Goal: Information Seeking & Learning: Check status

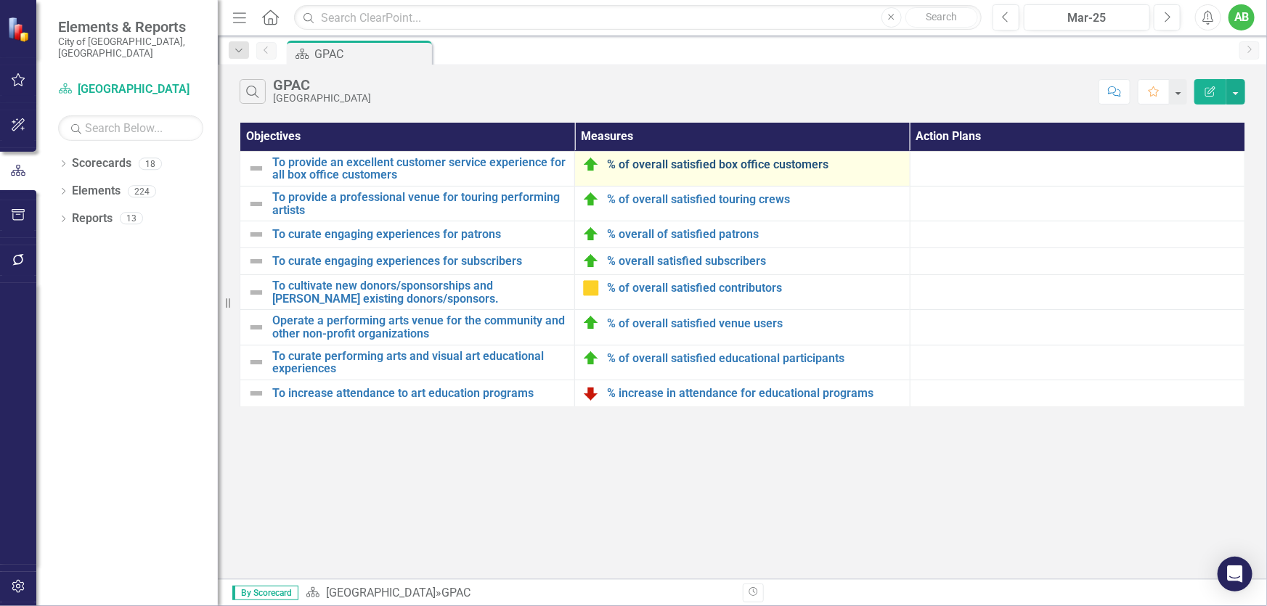
click at [694, 162] on link "% of overall satisfied box office customers" at bounding box center [754, 164] width 295 height 13
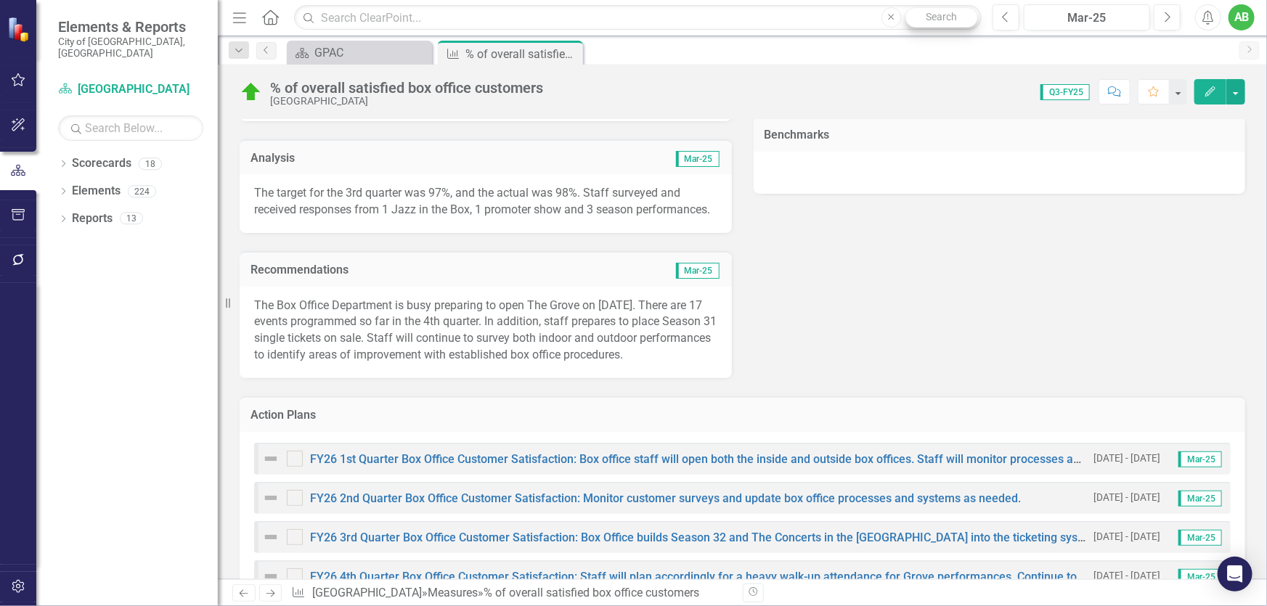
scroll to position [271, 0]
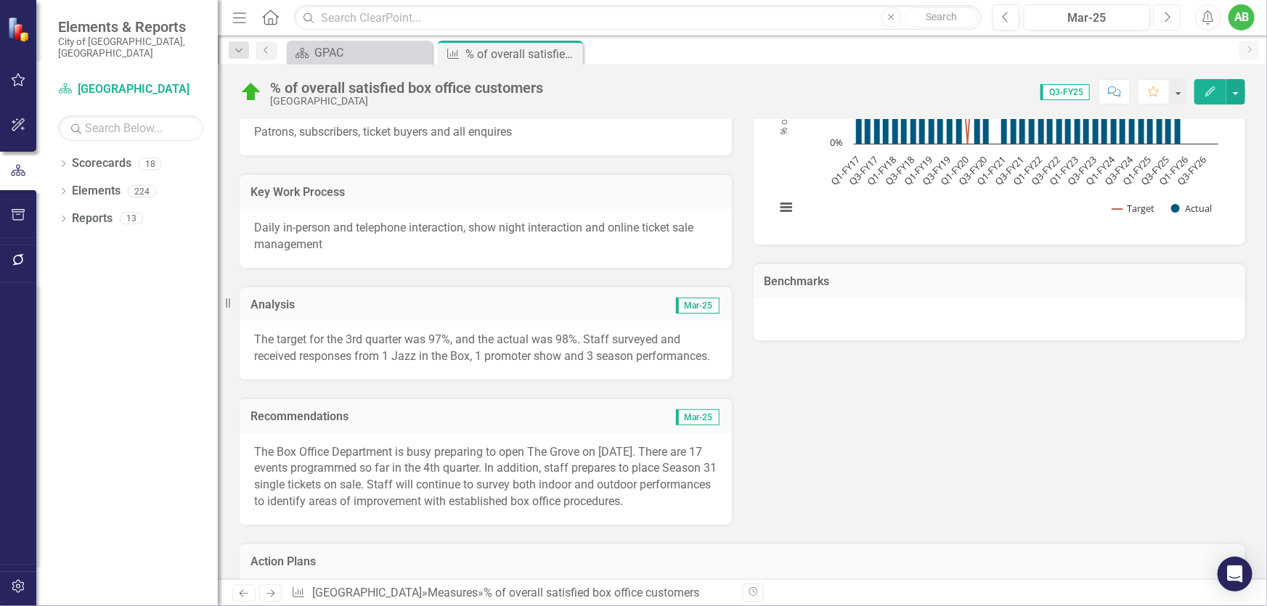
click at [1156, 23] on button "Next" at bounding box center [1167, 17] width 27 height 26
click at [1162, 20] on button "Next" at bounding box center [1167, 17] width 27 height 26
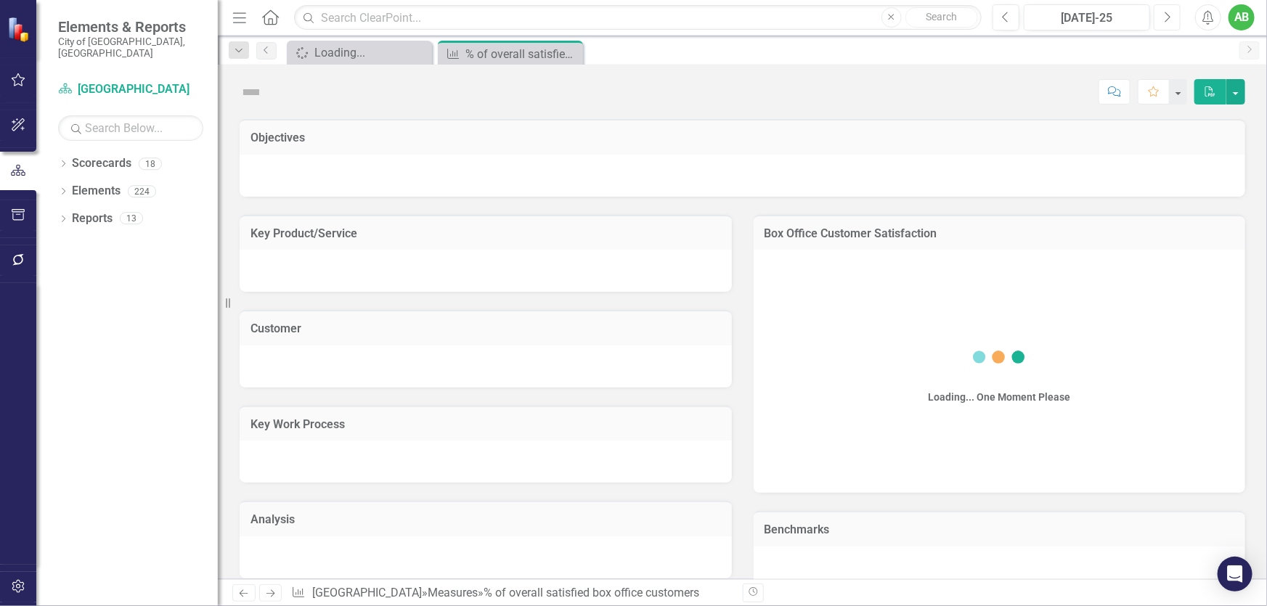
click at [1162, 20] on button "Next" at bounding box center [1167, 17] width 27 height 26
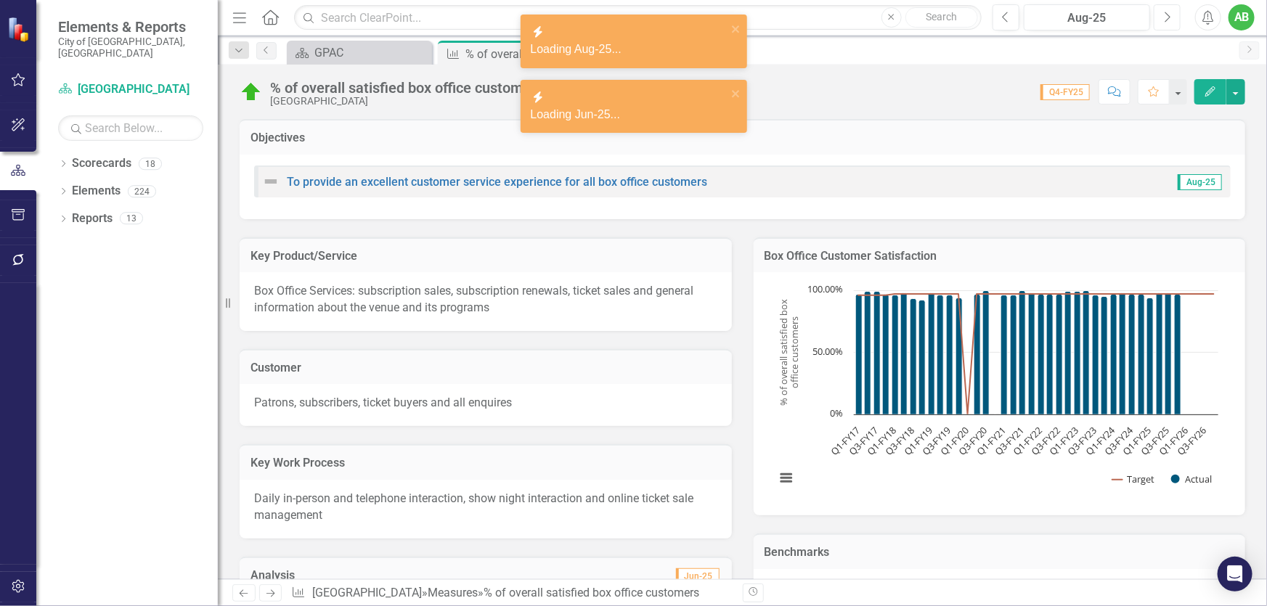
click at [1161, 28] on button "Next" at bounding box center [1167, 17] width 27 height 26
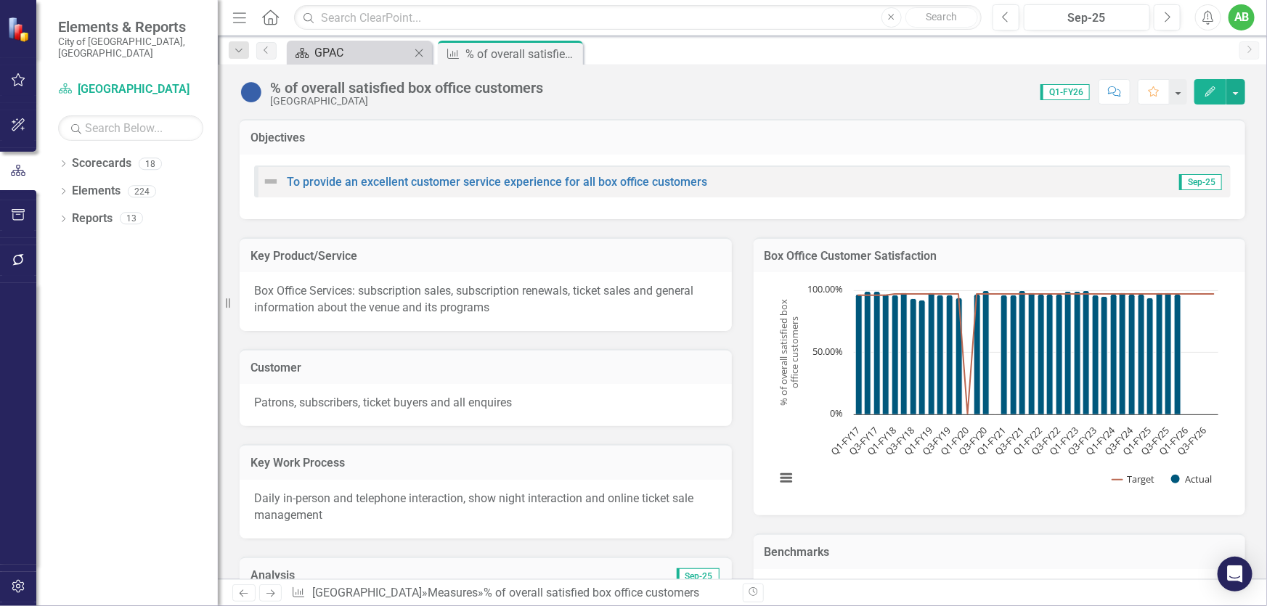
click at [373, 50] on div "GPAC" at bounding box center [362, 53] width 96 height 18
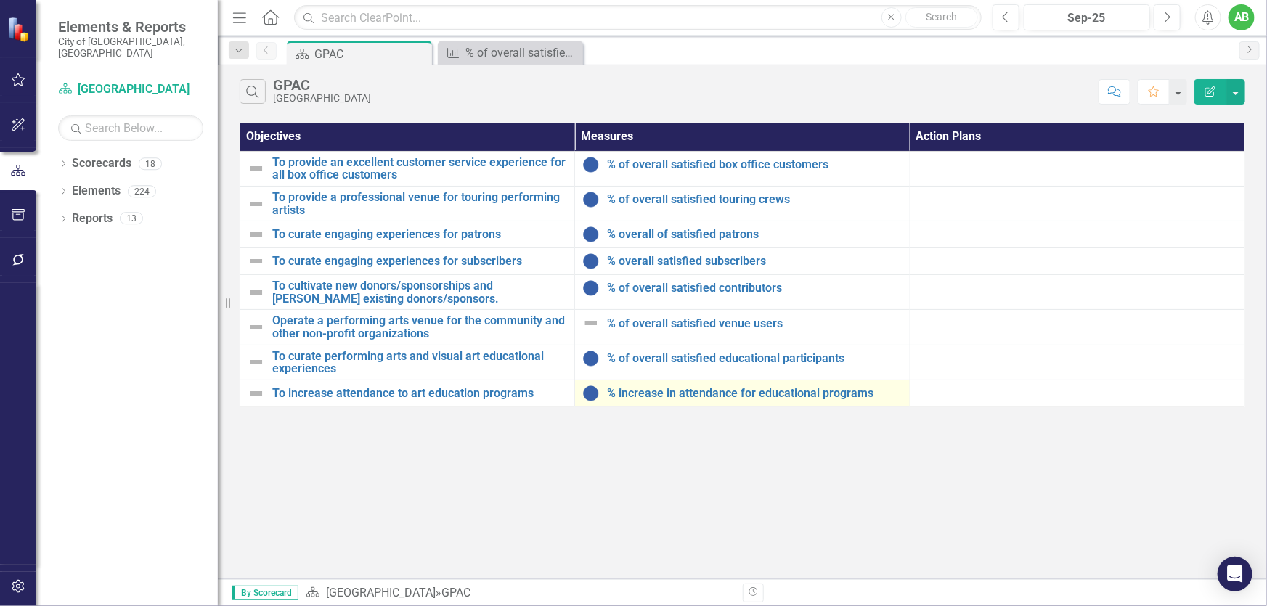
click at [774, 402] on td "% increase in attendance for educational programs Edit Edit Measure Link Open E…" at bounding box center [742, 393] width 335 height 27
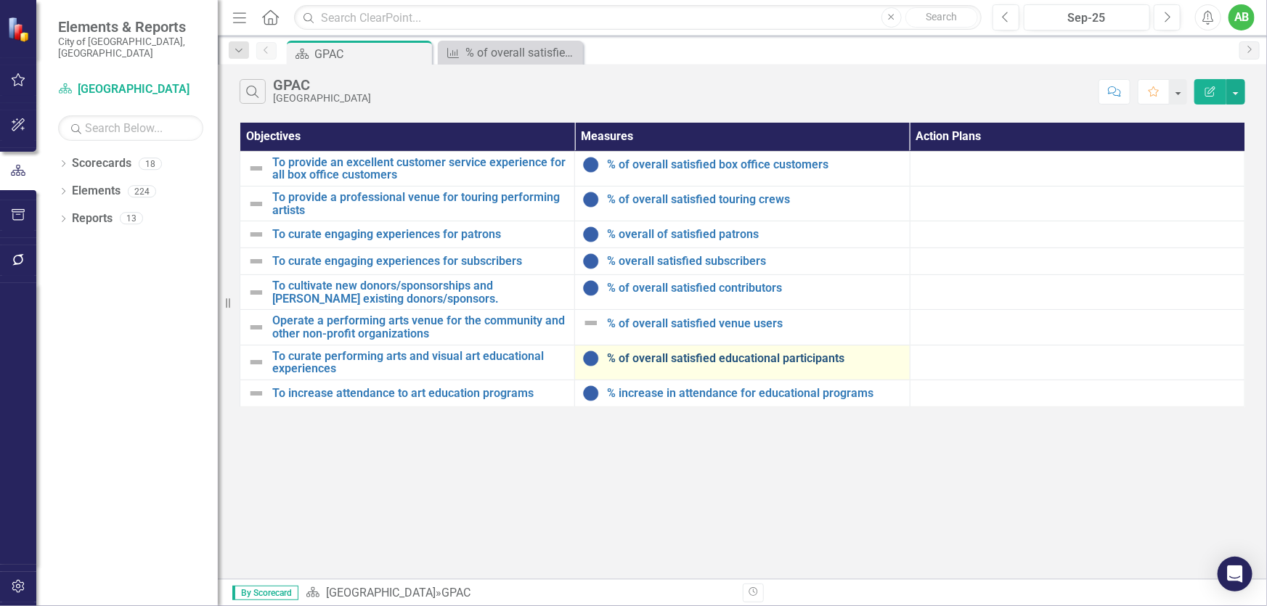
click at [722, 357] on link "% of overall satisfied educational participants" at bounding box center [754, 358] width 295 height 13
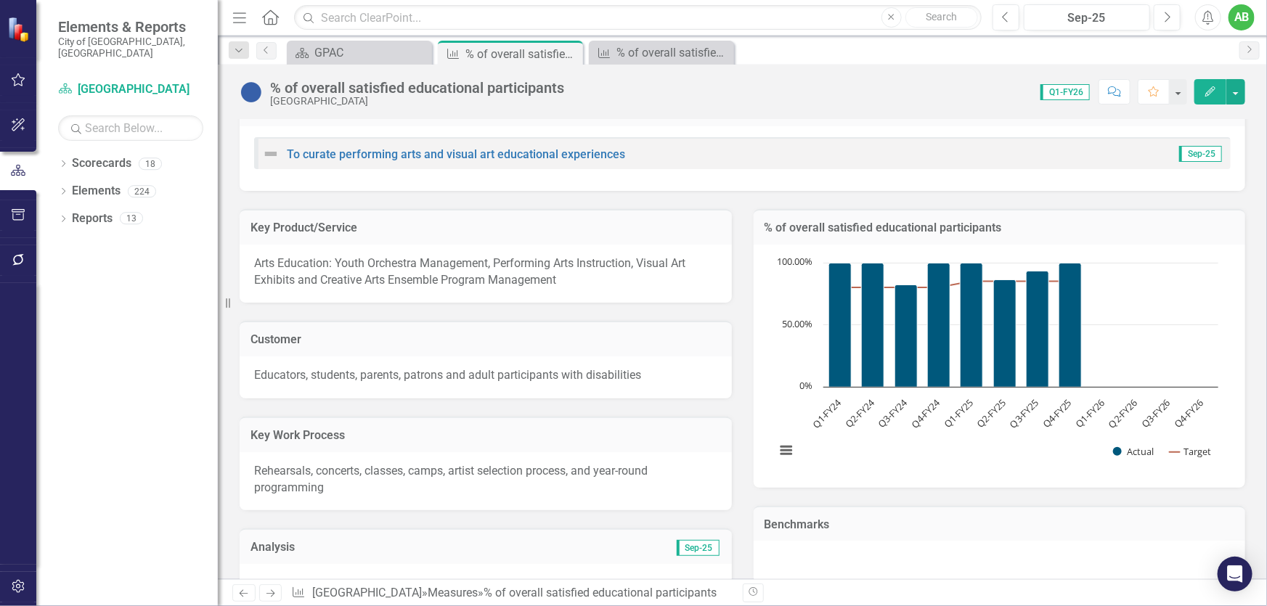
scroll to position [131, 0]
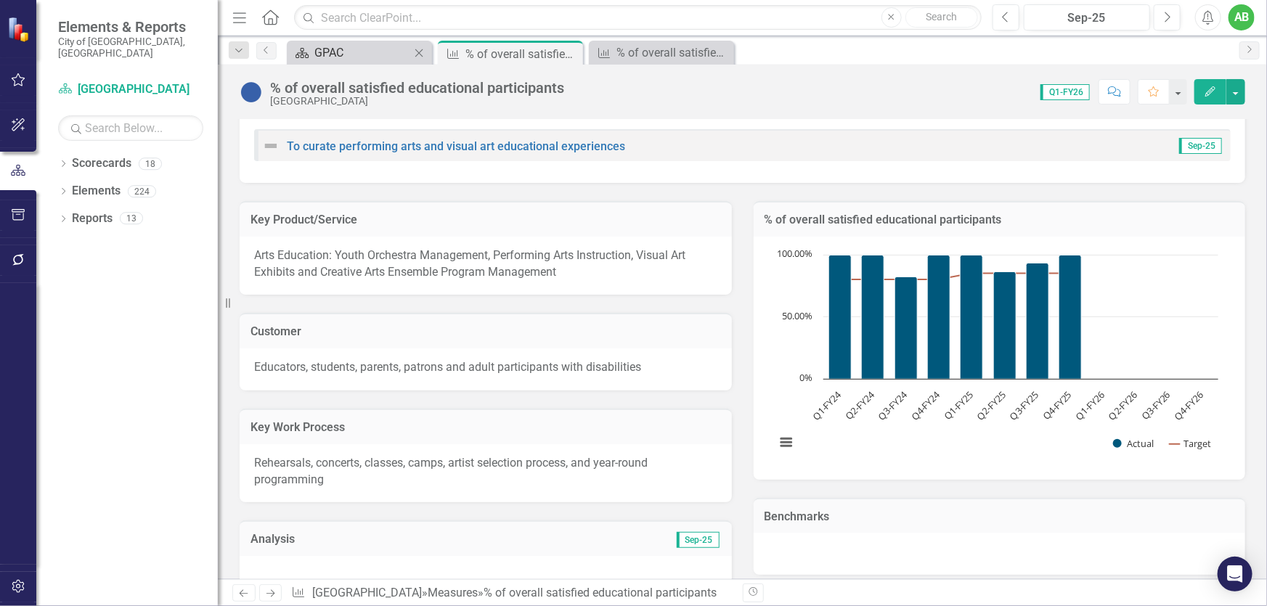
click at [318, 44] on div "GPAC" at bounding box center [362, 53] width 96 height 18
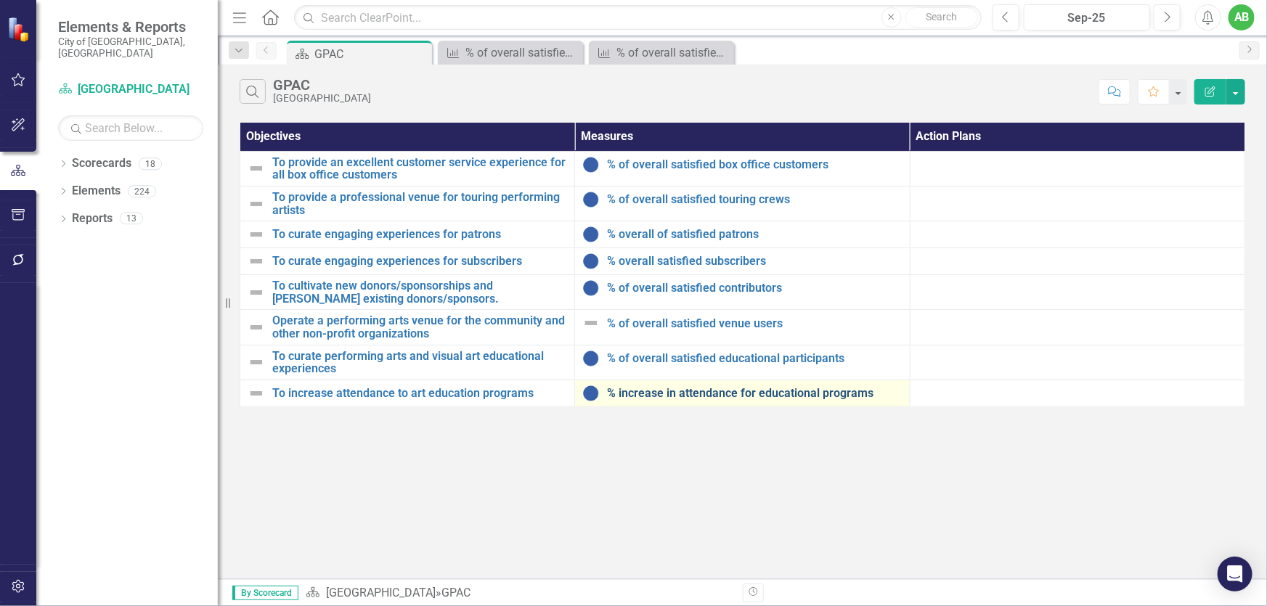
click at [796, 393] on link "% increase in attendance for educational programs" at bounding box center [754, 393] width 295 height 13
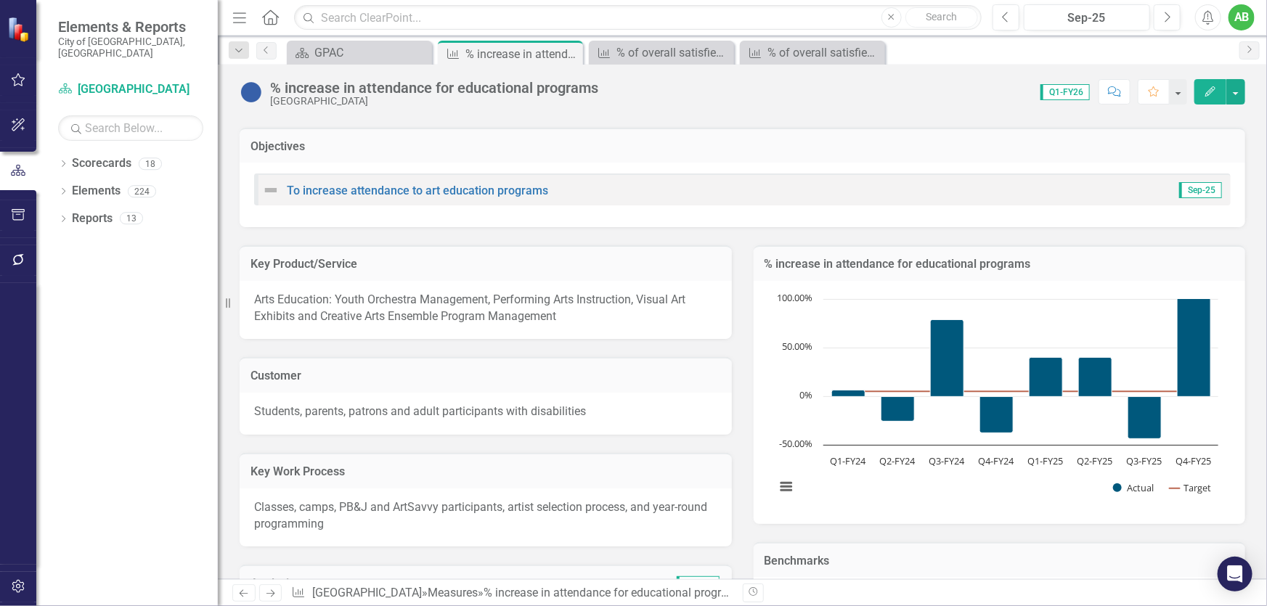
scroll to position [198, 0]
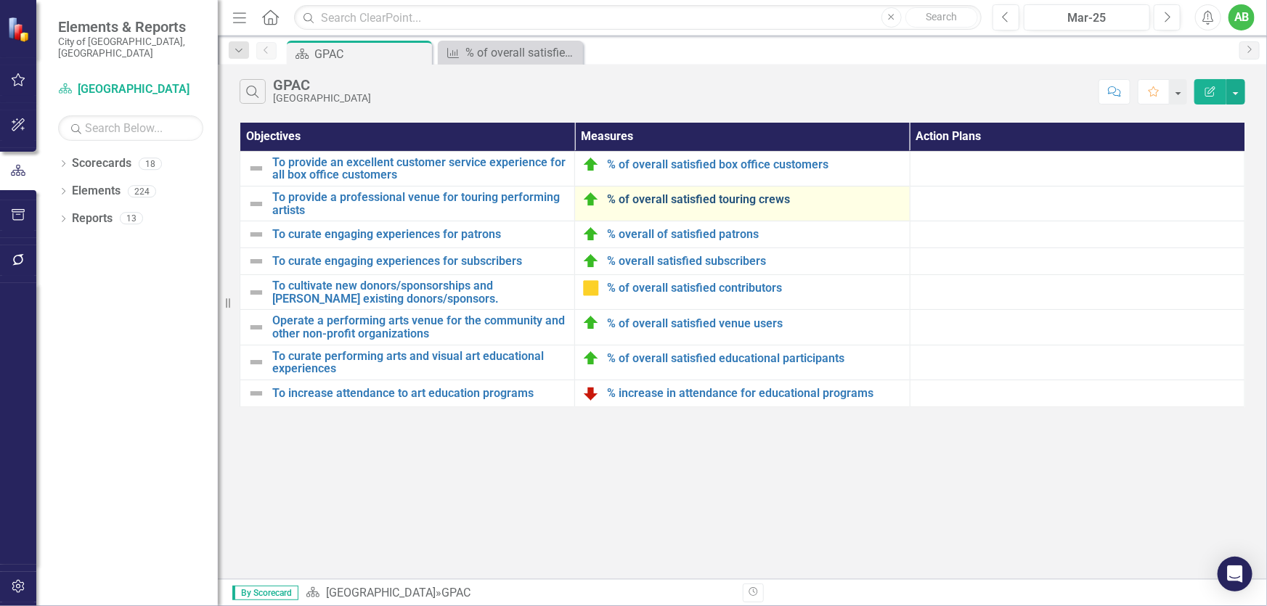
click at [682, 199] on link "% of overall satisfied touring crews" at bounding box center [754, 199] width 295 height 13
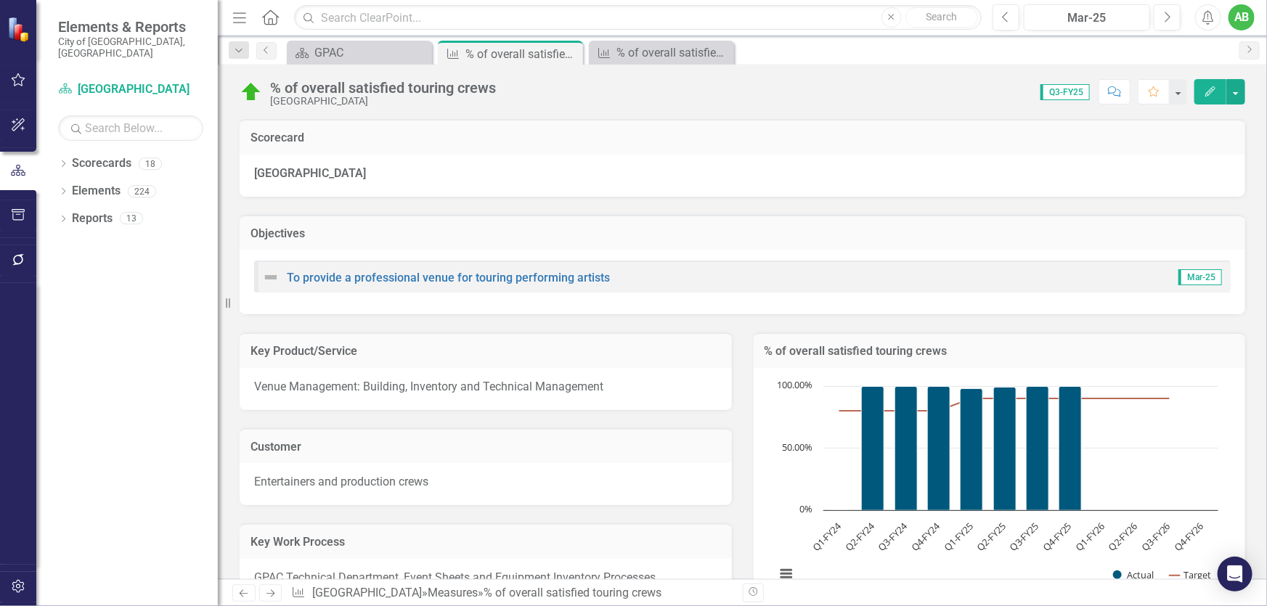
click at [933, 372] on div "Chart Combination chart with 2 data series. % of overall satisfied touring crew…" at bounding box center [1000, 489] width 492 height 243
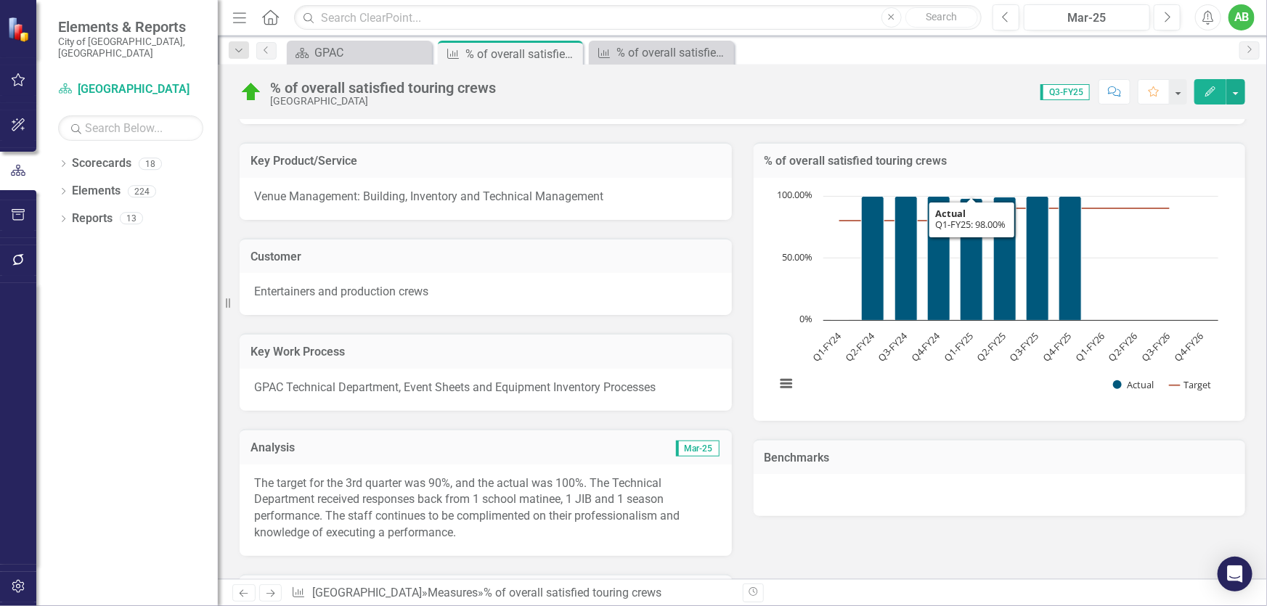
scroll to position [198, 0]
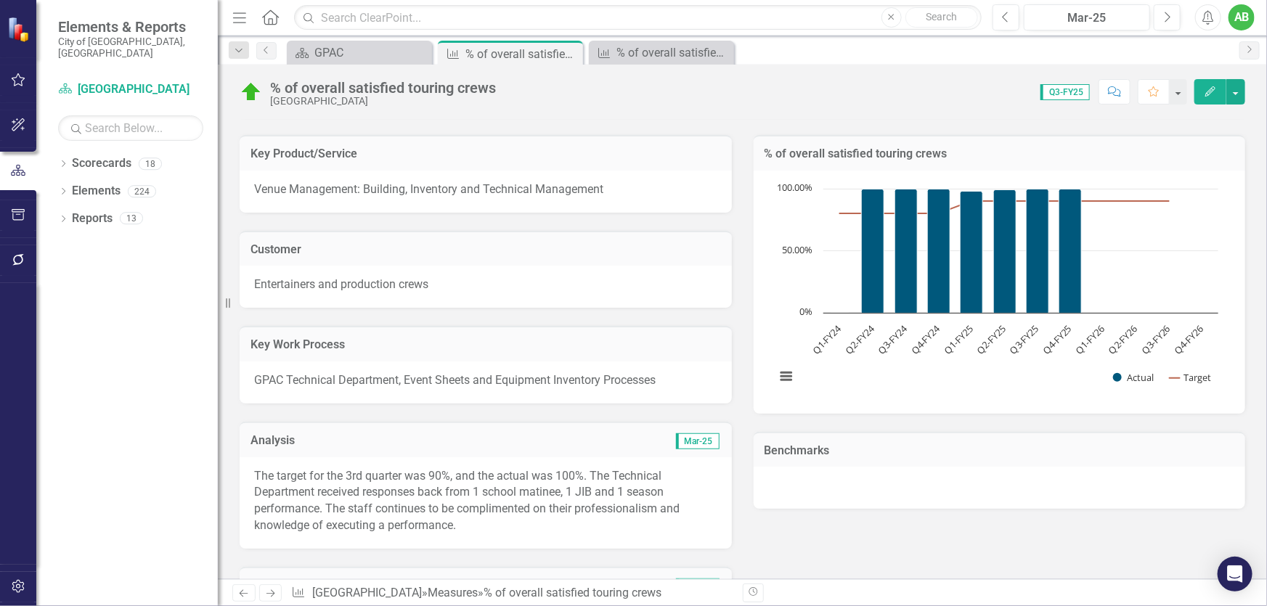
drag, startPoint x: 749, startPoint y: 126, endPoint x: 968, endPoint y: 134, distance: 219.5
click at [968, 134] on div "% of overall satisfied touring crews Chart Combination chart with 2 data series…" at bounding box center [1000, 265] width 514 height 297
click at [894, 135] on div "% of overall satisfied touring crews" at bounding box center [1000, 153] width 492 height 36
click at [833, 139] on div "% of overall satisfied touring crews" at bounding box center [1000, 153] width 492 height 36
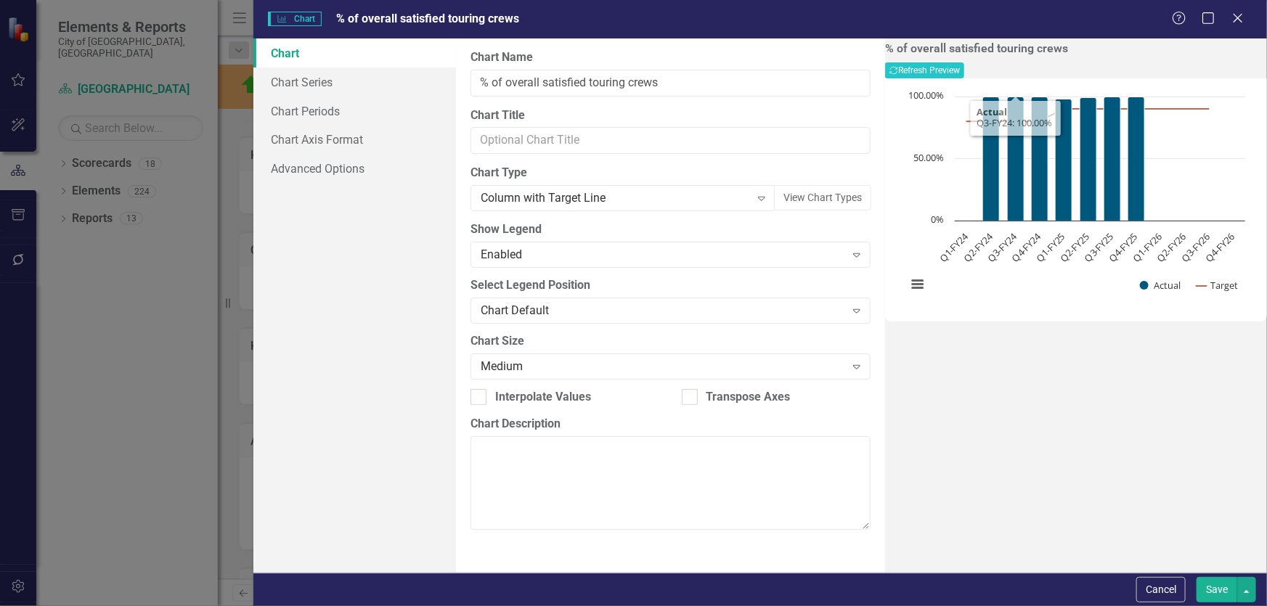
click at [1228, 19] on div "Help Maximize Close" at bounding box center [1212, 19] width 81 height 17
click at [1235, 18] on icon "Close" at bounding box center [1238, 18] width 18 height 14
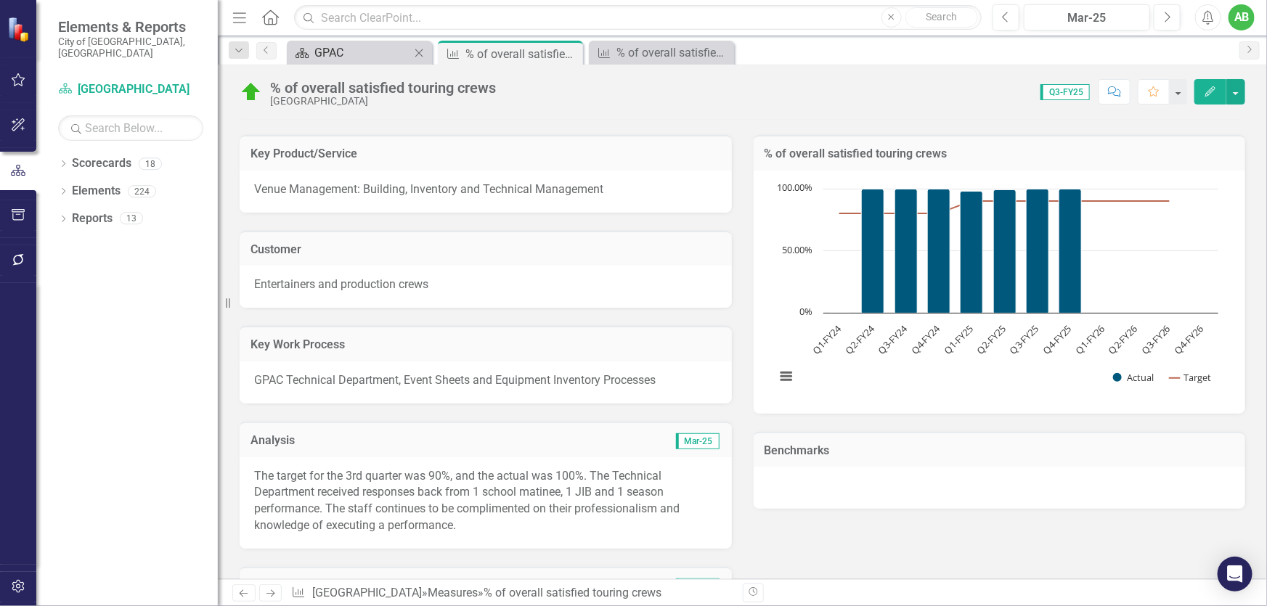
click at [377, 44] on div "GPAC" at bounding box center [362, 53] width 96 height 18
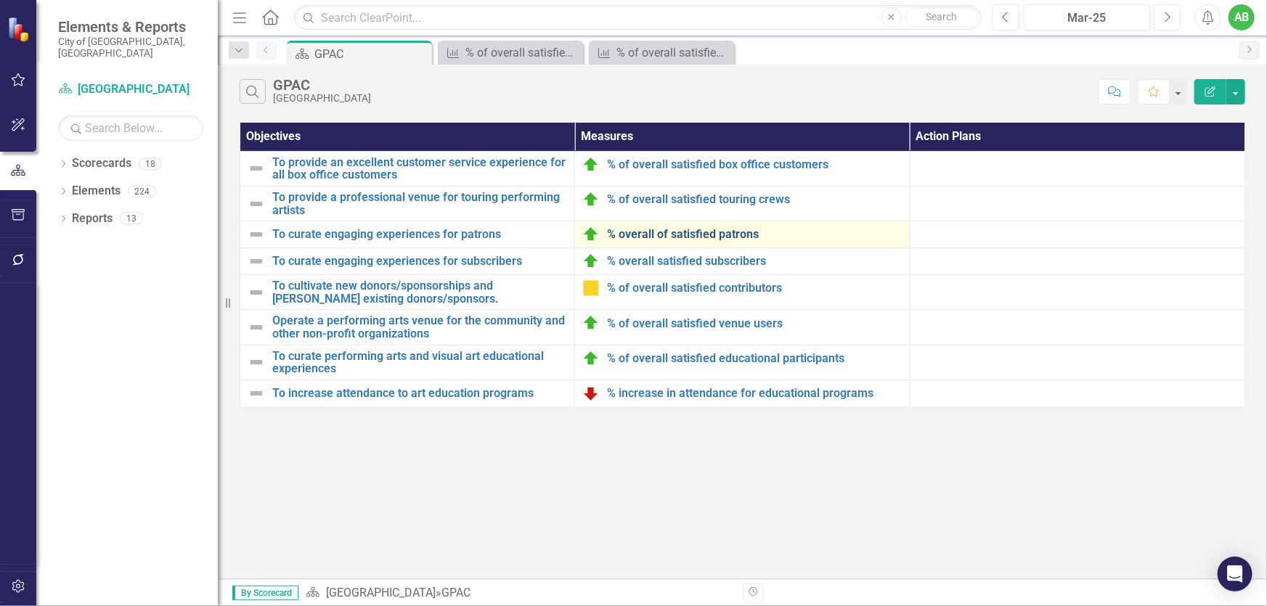
click at [680, 235] on link "% overall of satisfied patrons" at bounding box center [754, 234] width 295 height 13
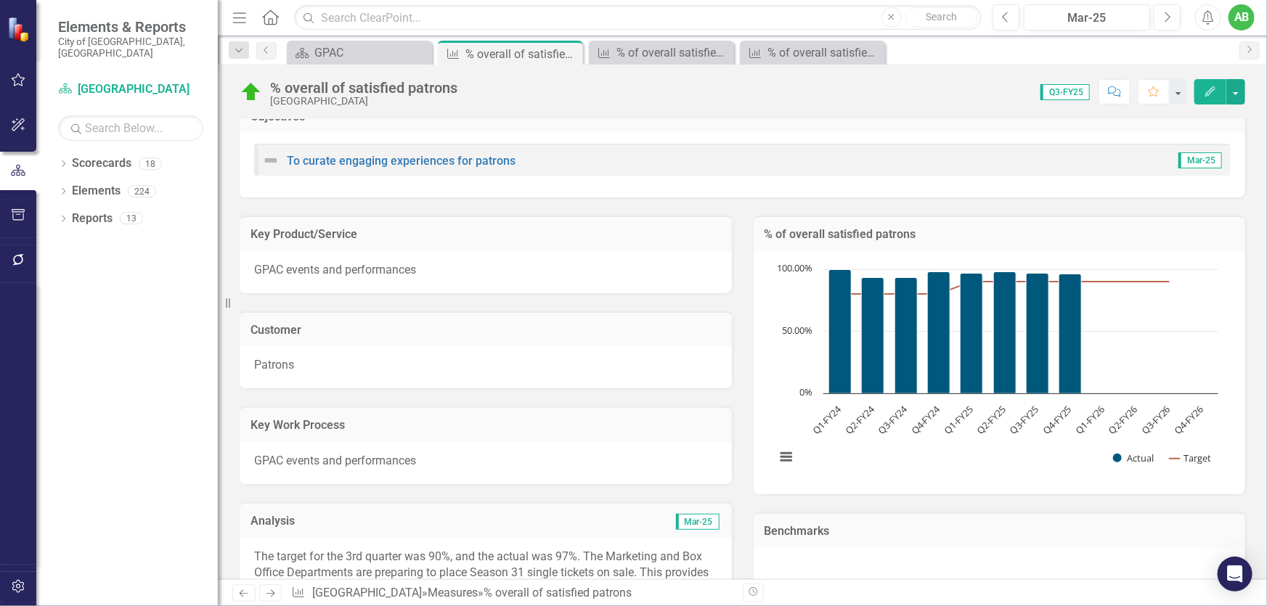
scroll to position [131, 0]
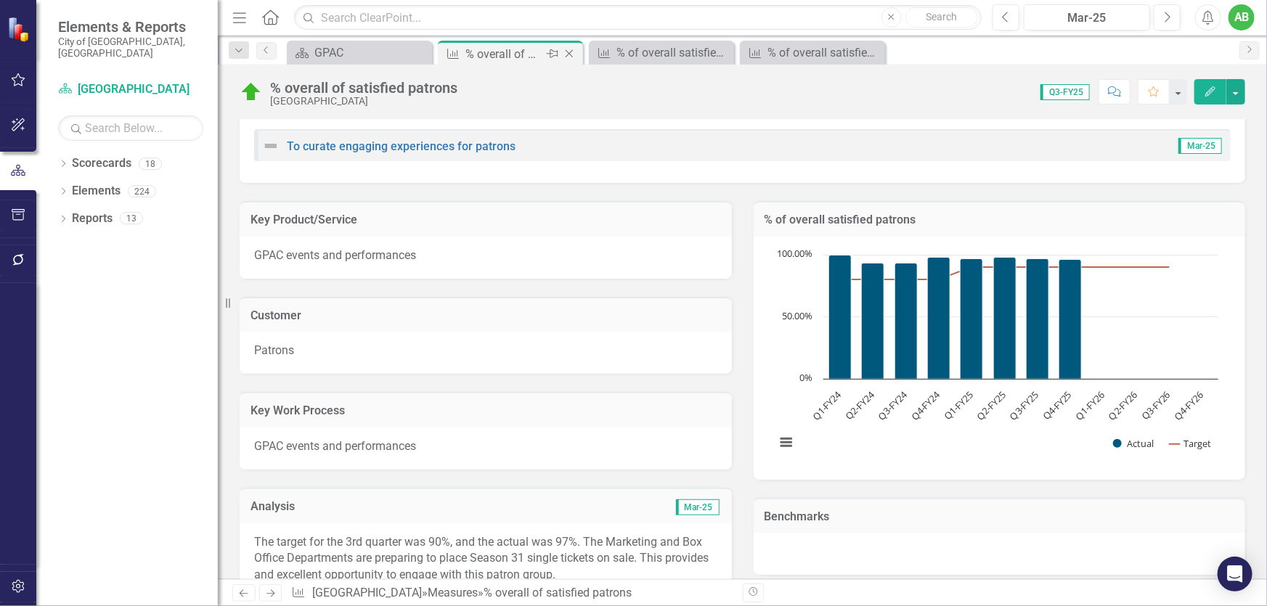
click at [492, 58] on div "% overall of satisfied patrons" at bounding box center [505, 54] width 78 height 18
click at [370, 55] on div "GPAC" at bounding box center [362, 53] width 96 height 18
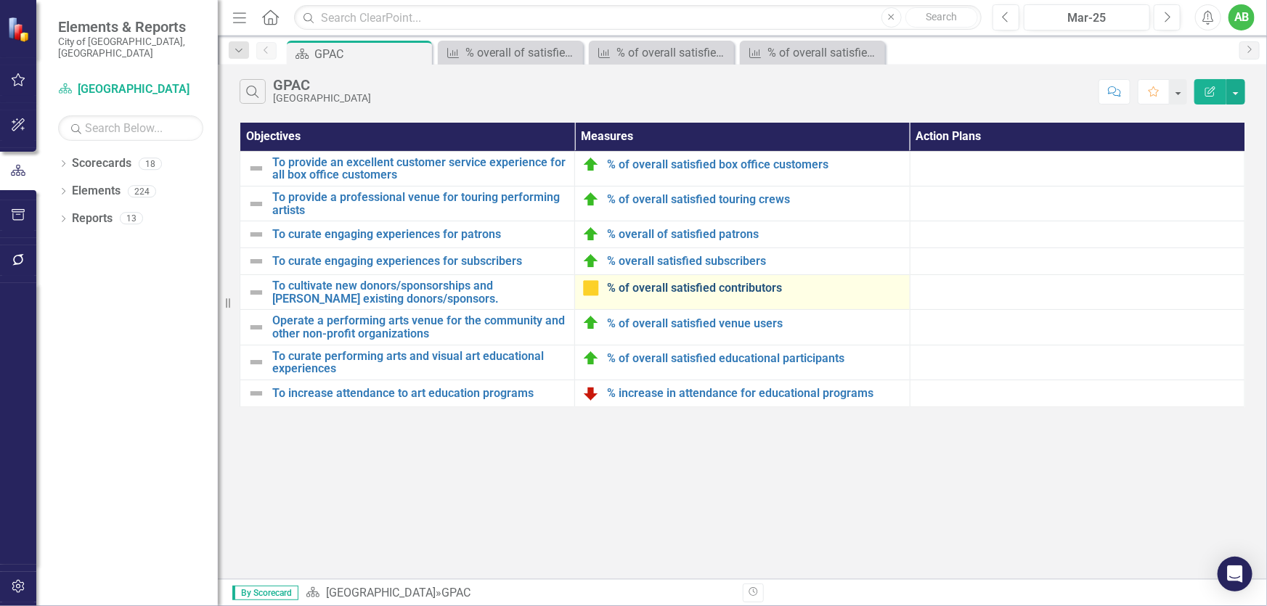
click at [696, 286] on link "% of overall satisfied contributors" at bounding box center [754, 288] width 295 height 13
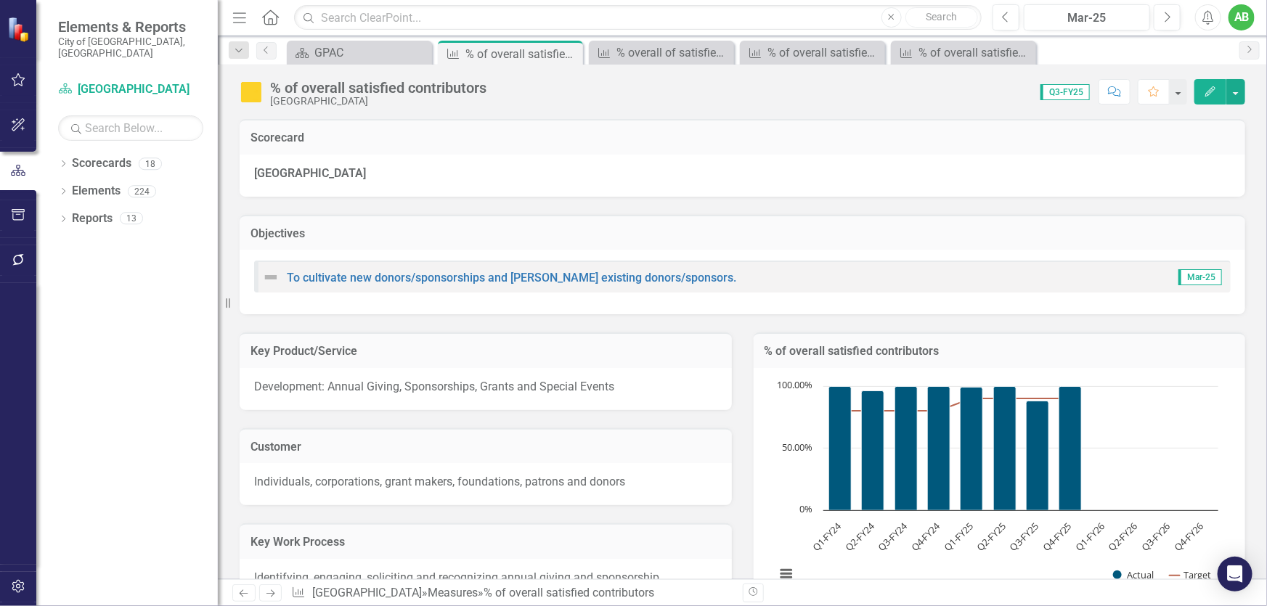
click at [695, 250] on div "To cultivate new donors/sponsorships and [PERSON_NAME] existing donors/sponsors…" at bounding box center [743, 282] width 1006 height 65
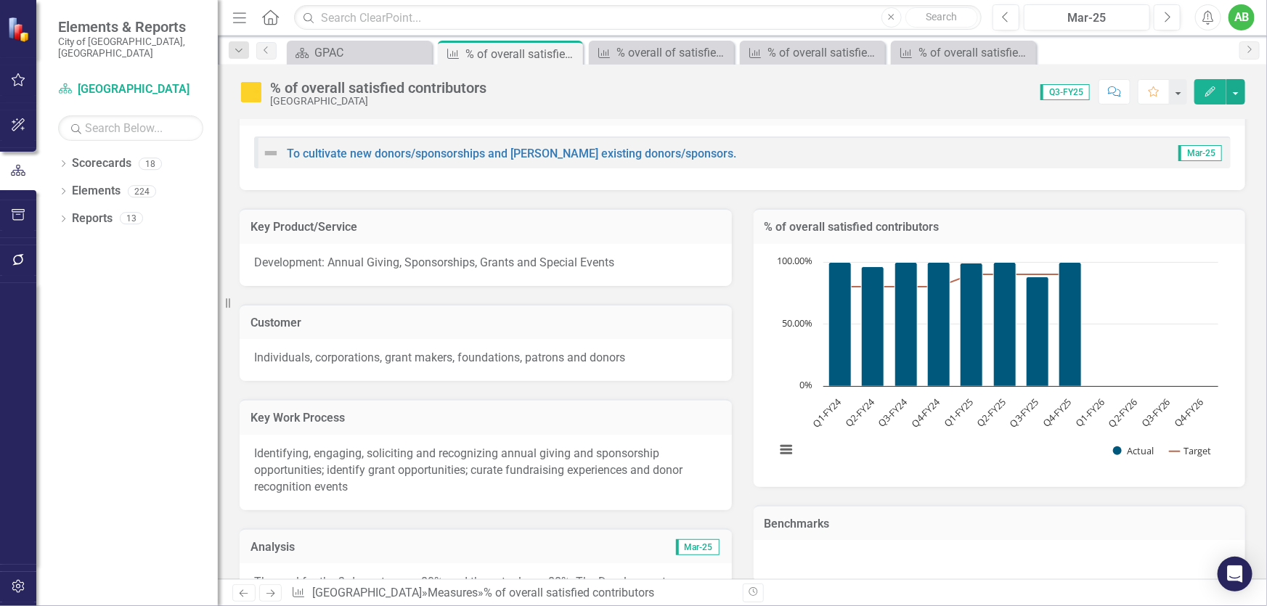
scroll to position [198, 0]
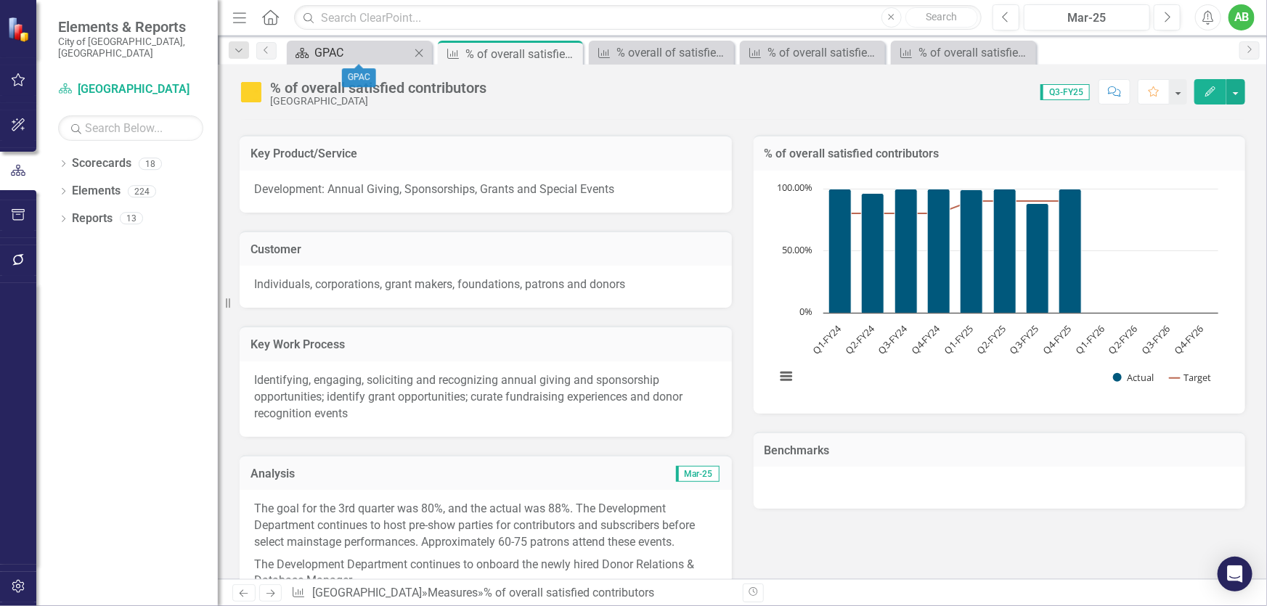
click at [324, 55] on div "GPAC" at bounding box center [362, 53] width 96 height 18
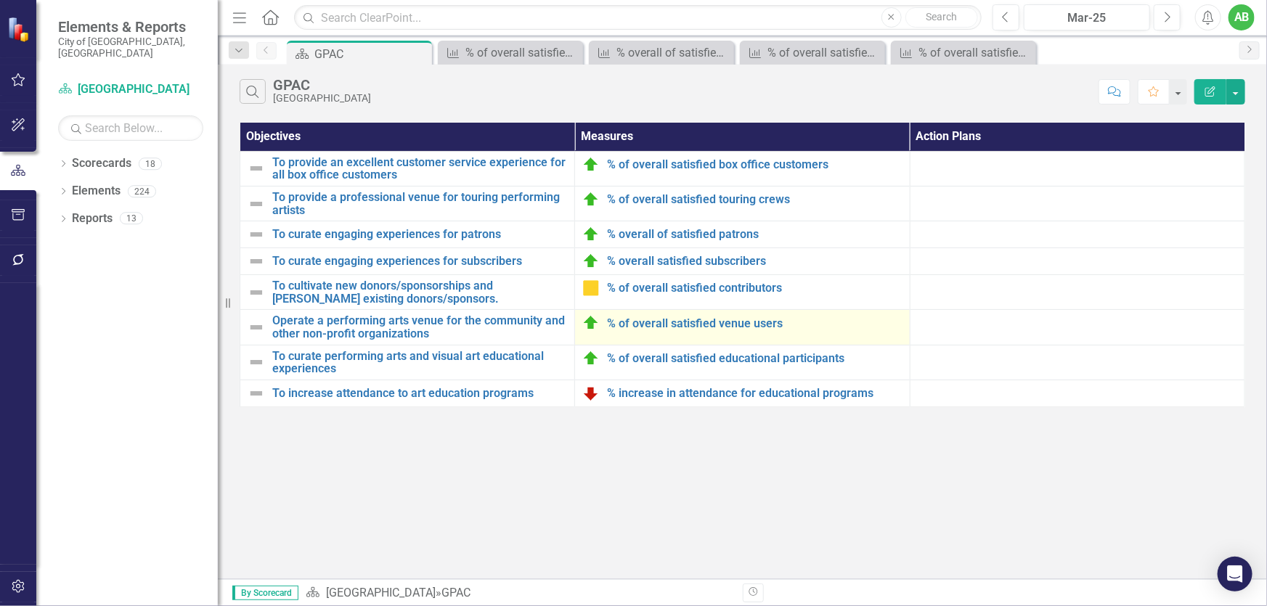
click at [718, 332] on td "% of overall satisfied venue users Edit Edit Measure Link Open Element" at bounding box center [742, 327] width 335 height 35
click at [689, 320] on link "% of overall satisfied venue users" at bounding box center [754, 323] width 295 height 13
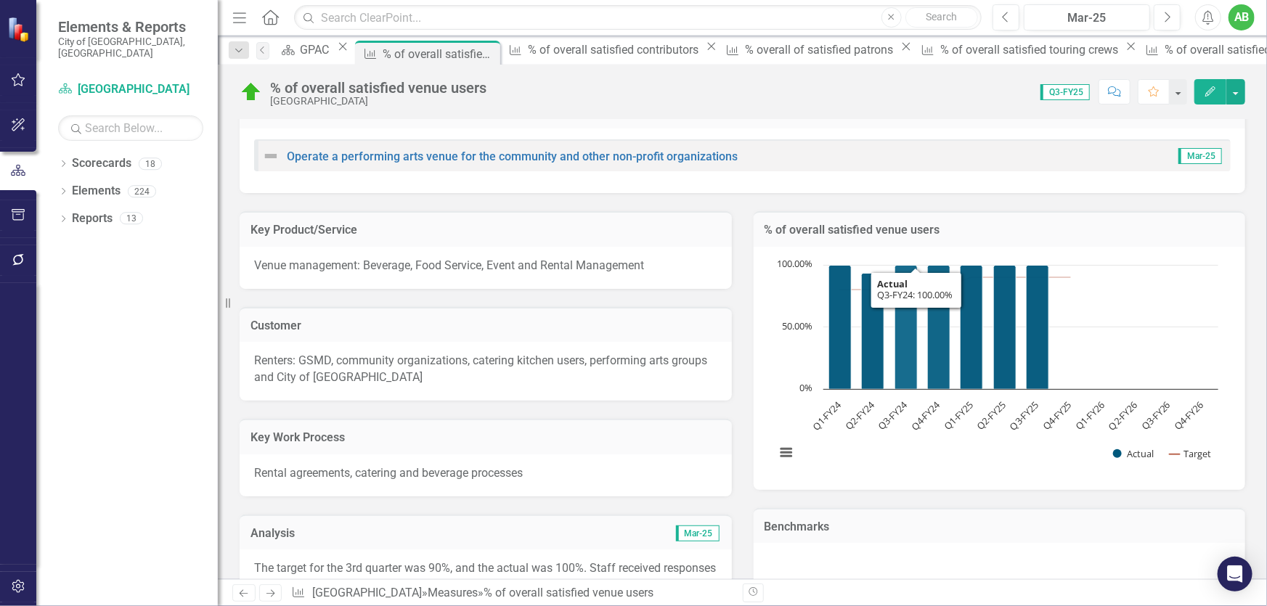
scroll to position [131, 0]
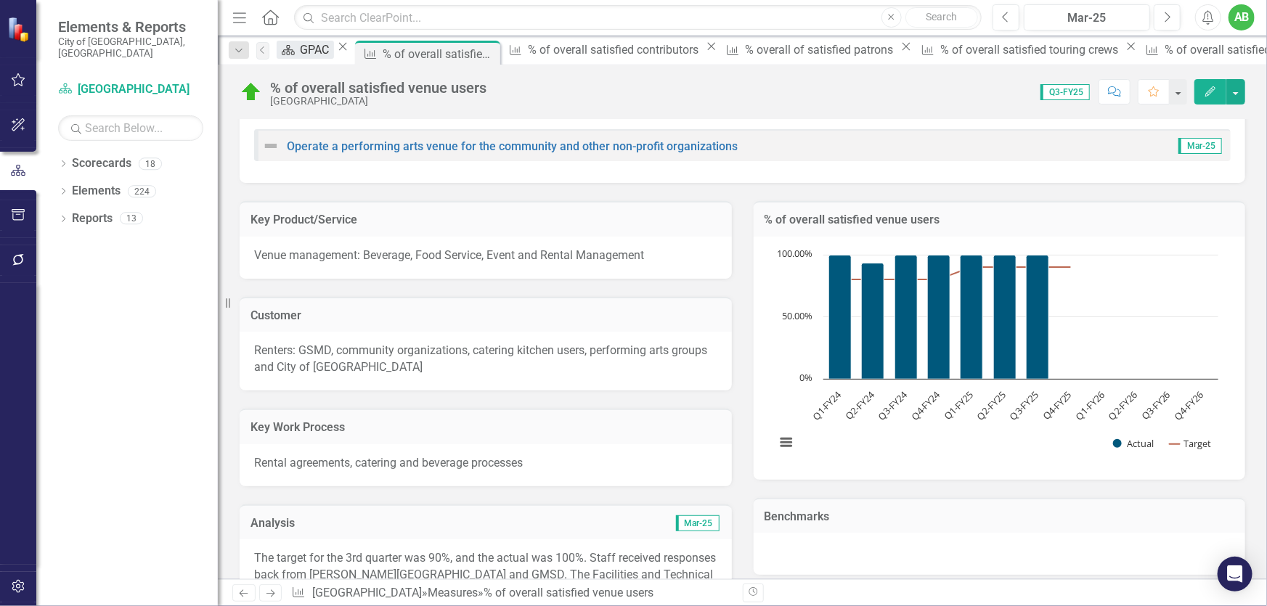
click at [315, 48] on div "GPAC" at bounding box center [317, 50] width 33 height 18
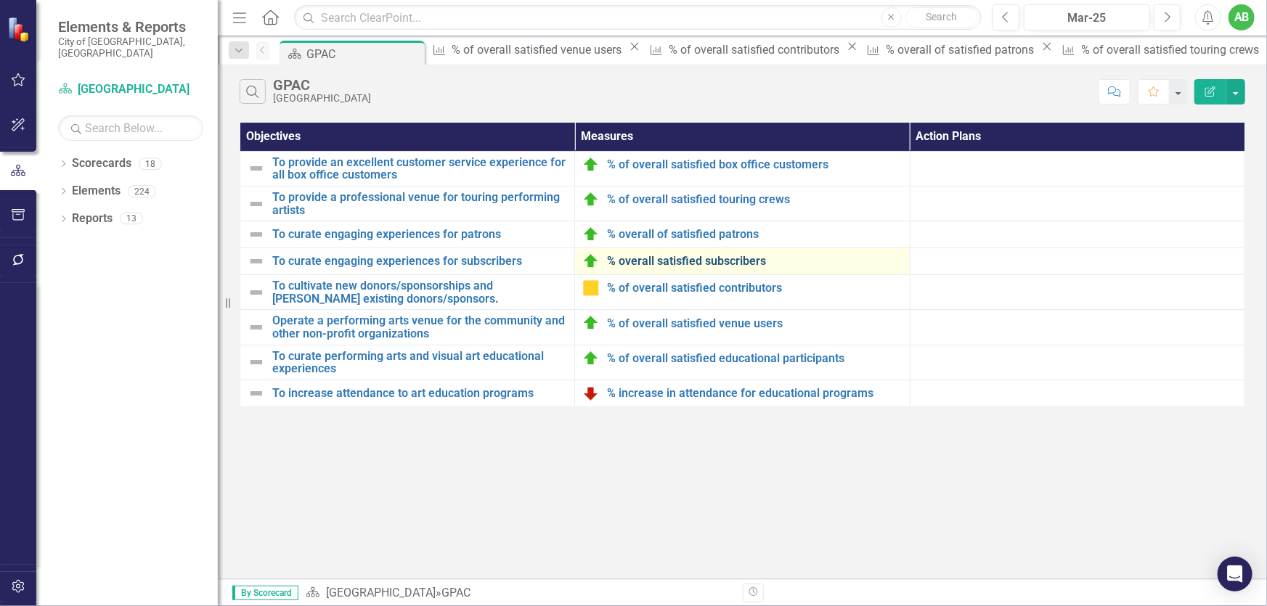
click at [748, 264] on link "% overall satisfied subscribers" at bounding box center [754, 261] width 295 height 13
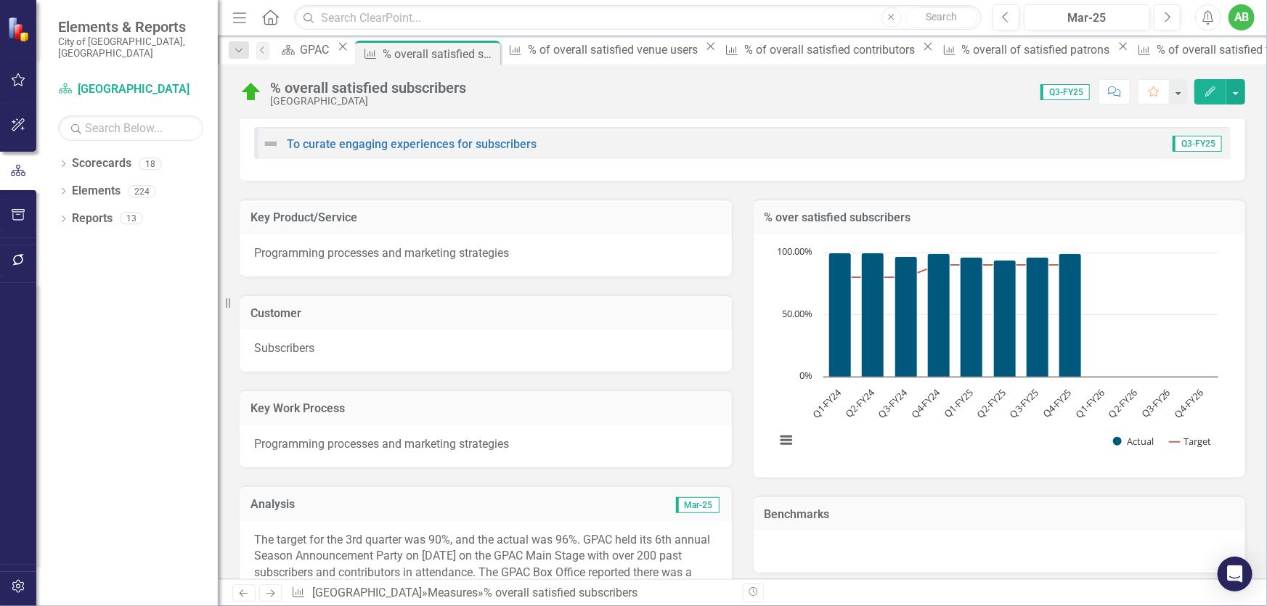
scroll to position [131, 0]
click at [743, 188] on div "% over satisfied subscribers Chart Combination chart with 2 data series. % over…" at bounding box center [1000, 331] width 514 height 297
click at [746, 191] on div "% over satisfied subscribers Chart Combination chart with 2 data series. % over…" at bounding box center [1000, 331] width 514 height 297
